Goal: Task Accomplishment & Management: Manage account settings

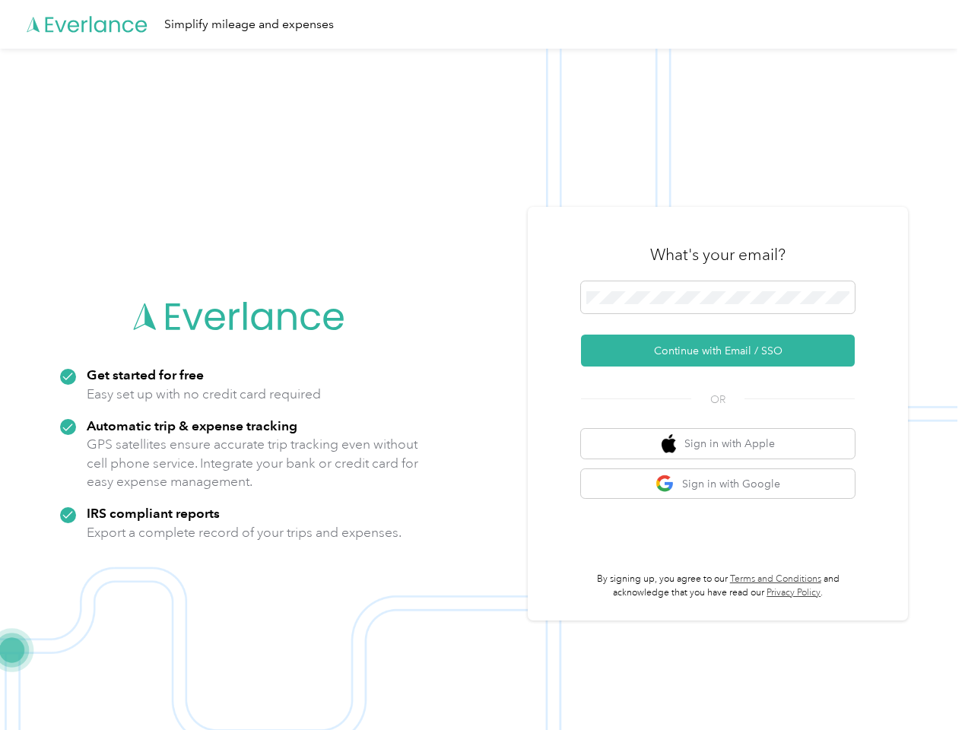
click at [482, 365] on img at bounding box center [478, 414] width 957 height 730
click at [482, 24] on div "Simplify mileage and expenses" at bounding box center [478, 24] width 957 height 49
click at [724, 351] on button "Continue with Email / SSO" at bounding box center [718, 351] width 274 height 32
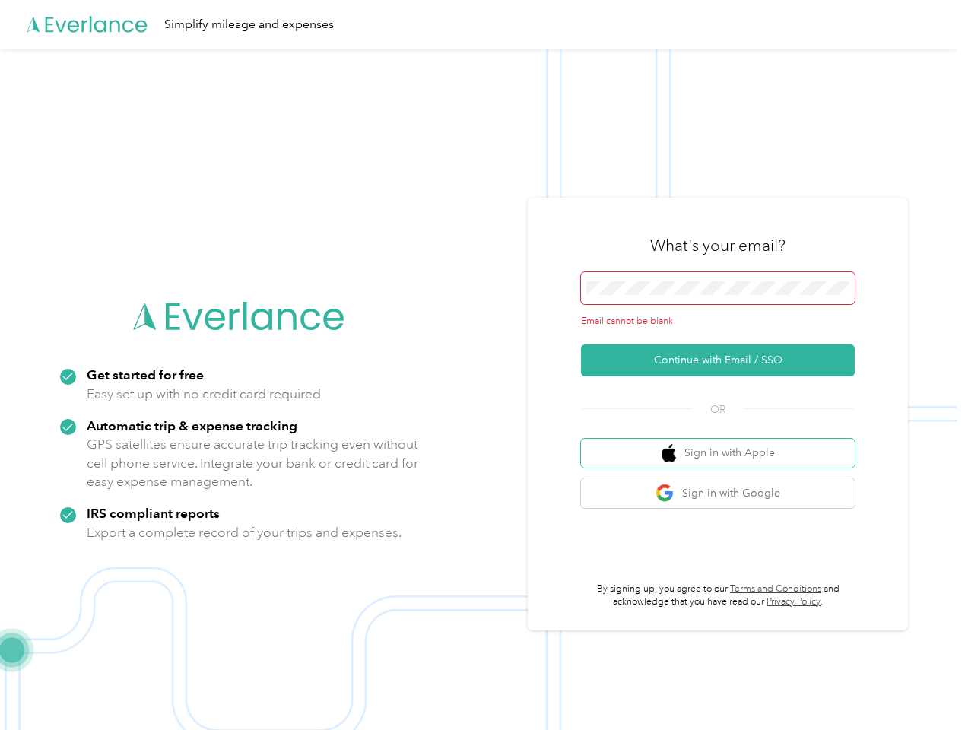
click at [724, 443] on button "Sign in with Apple" at bounding box center [718, 454] width 274 height 30
click at [724, 484] on button "Sign in with Google" at bounding box center [718, 493] width 274 height 30
